Goal: Task Accomplishment & Management: Manage account settings

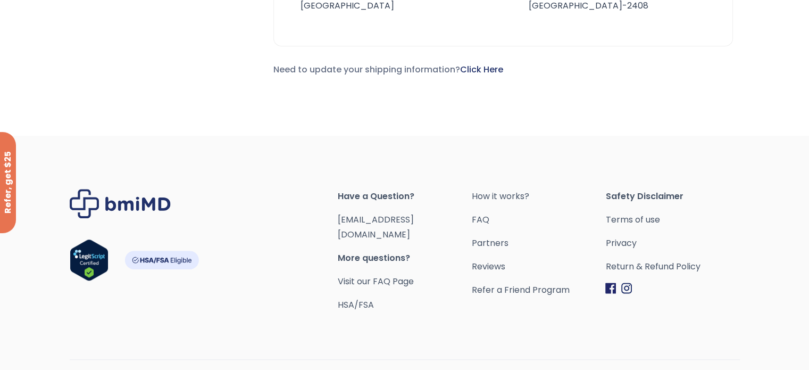
scroll to position [560, 0]
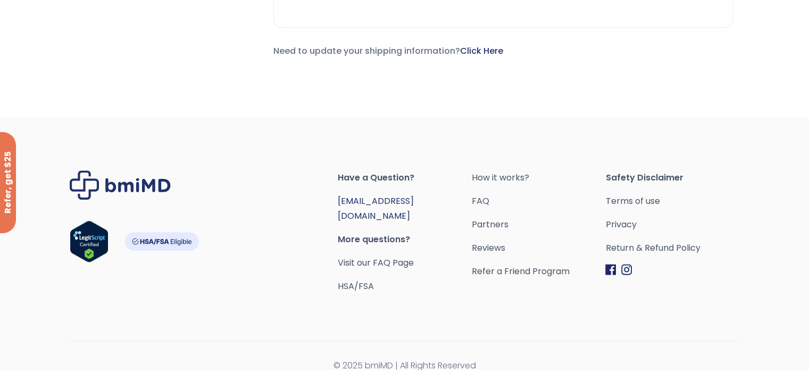
click at [364, 197] on link "[EMAIL_ADDRESS][DOMAIN_NAME]" at bounding box center [376, 208] width 76 height 27
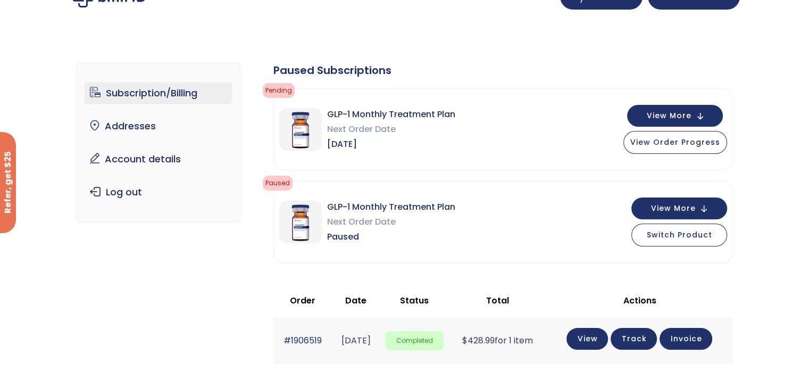
scroll to position [0, 0]
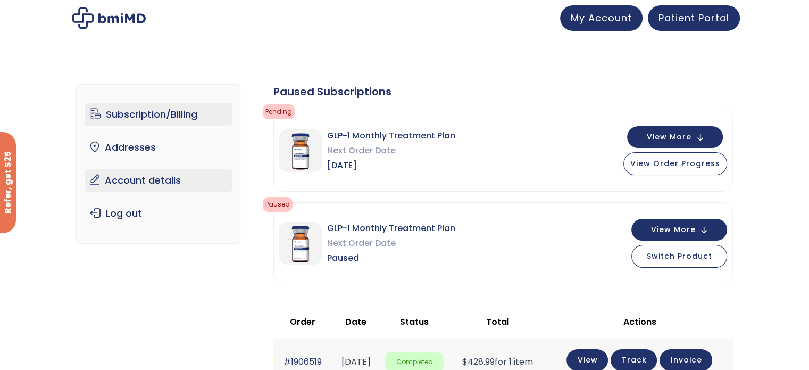
click at [157, 182] on link "Account details" at bounding box center [158, 180] width 147 height 22
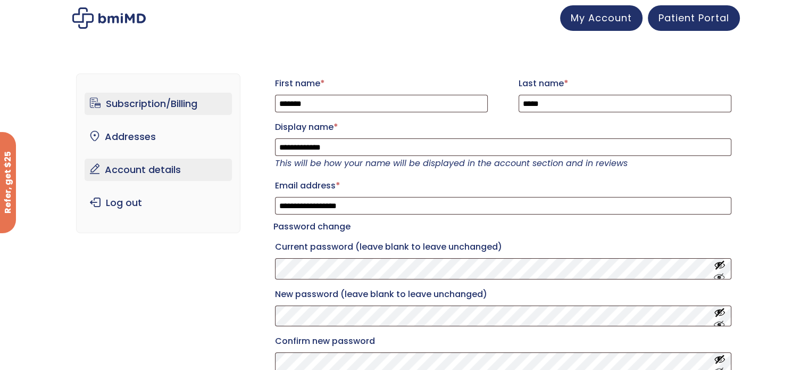
click at [189, 100] on link "Subscription/Billing" at bounding box center [158, 104] width 147 height 22
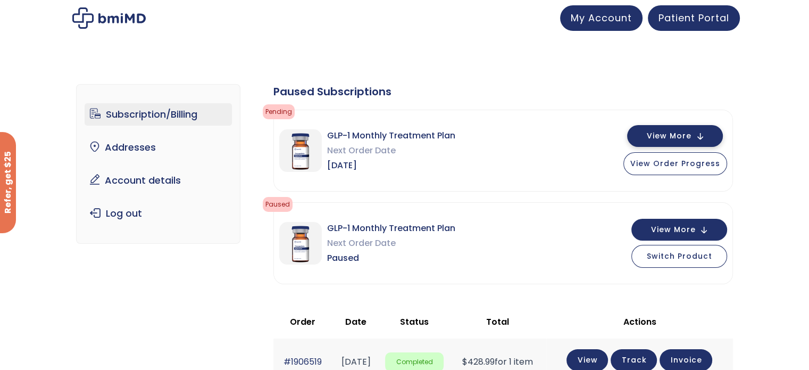
click at [672, 132] on span "View More" at bounding box center [669, 135] width 45 height 7
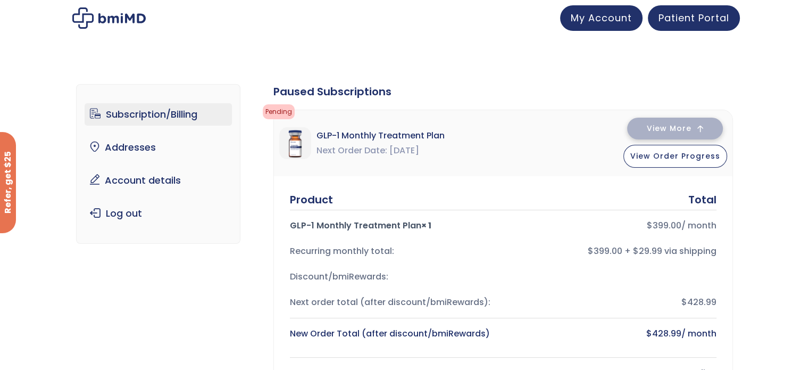
click at [668, 131] on span "View More" at bounding box center [669, 128] width 45 height 7
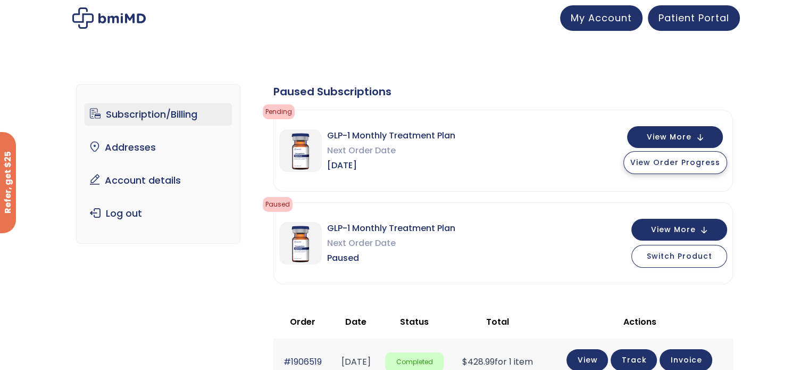
click at [669, 163] on span "View Order Progress" at bounding box center [675, 162] width 90 height 11
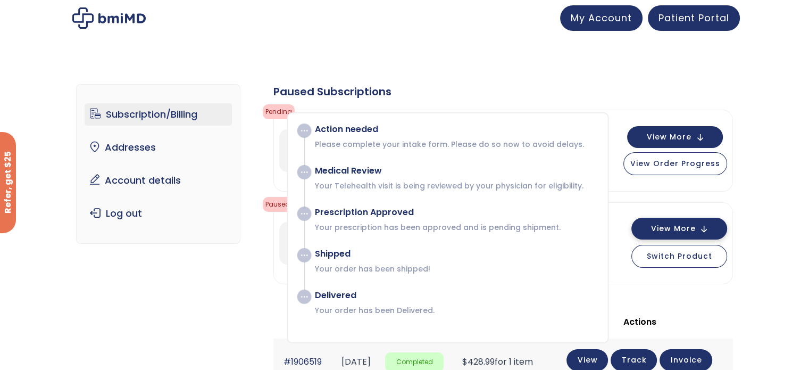
click at [687, 225] on span "View More" at bounding box center [673, 228] width 45 height 7
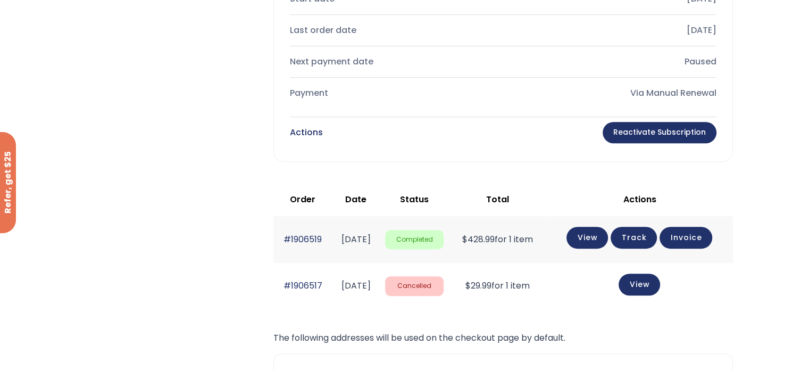
scroll to position [501, 0]
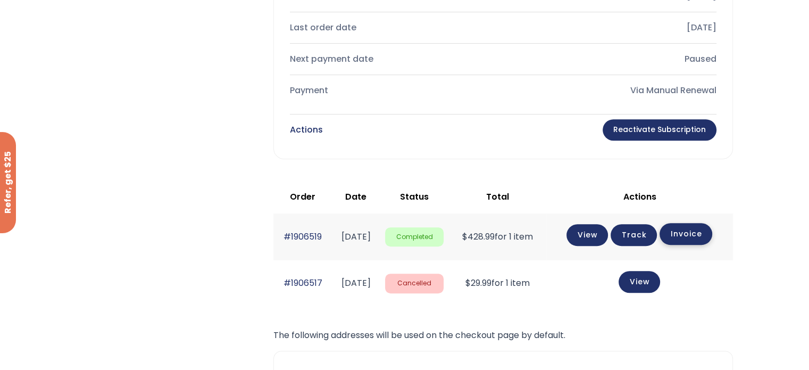
click at [697, 228] on link "Invoice" at bounding box center [686, 234] width 53 height 22
click at [596, 231] on link "View" at bounding box center [586, 234] width 41 height 22
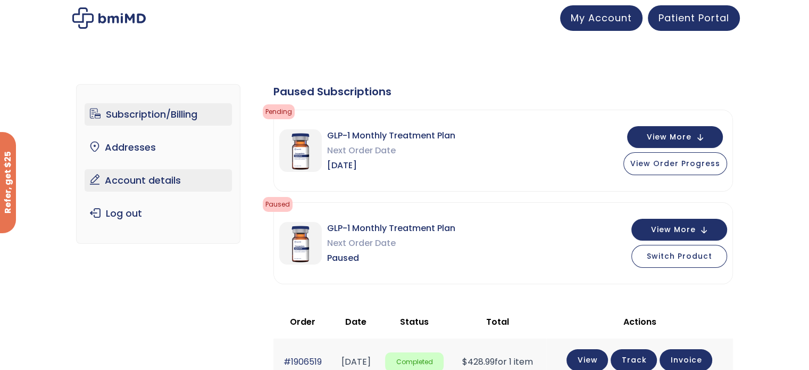
click at [169, 182] on link "Account details" at bounding box center [158, 180] width 147 height 22
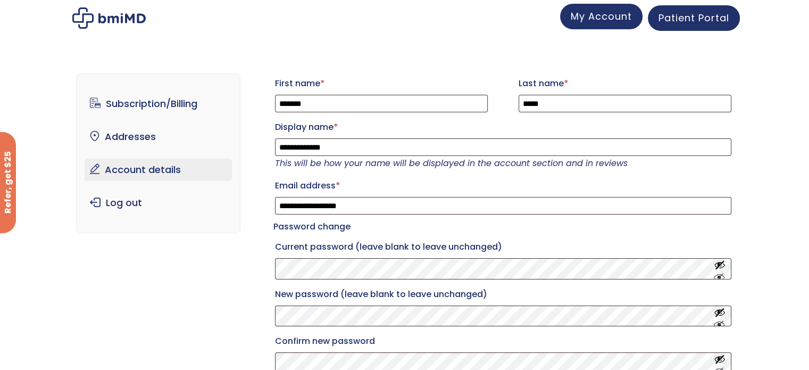
click at [606, 16] on span "My Account" at bounding box center [601, 16] width 61 height 13
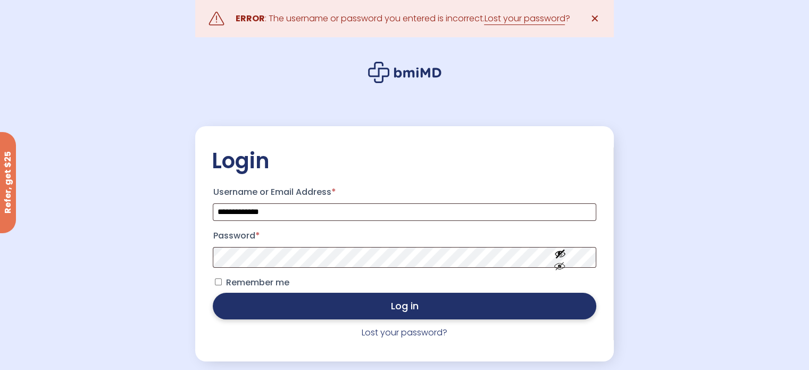
click at [406, 314] on button "Log in" at bounding box center [404, 306] width 383 height 27
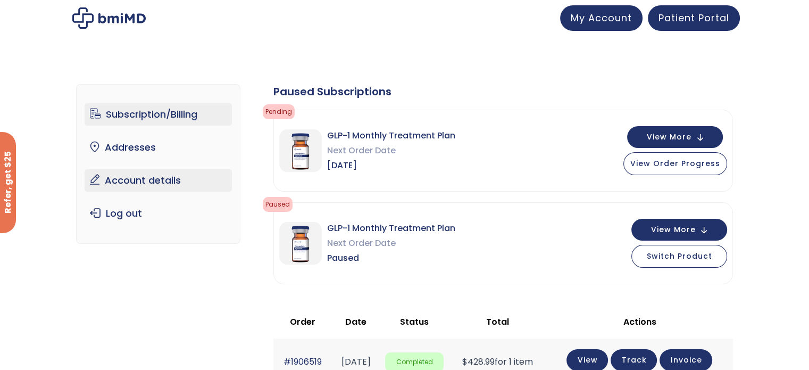
click at [147, 183] on link "Account details" at bounding box center [158, 180] width 147 height 22
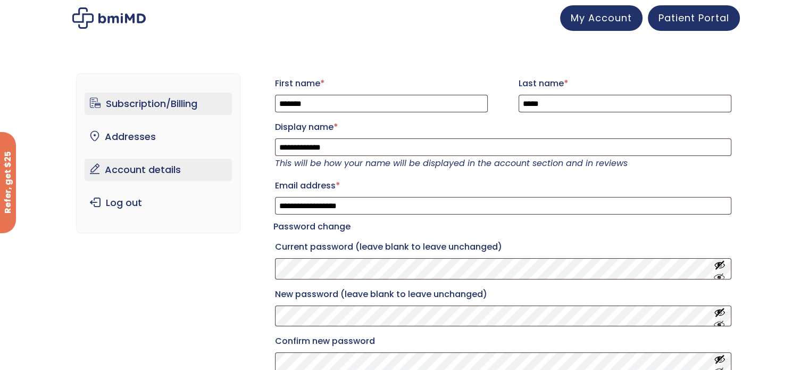
click at [154, 108] on link "Subscription/Billing" at bounding box center [158, 104] width 147 height 22
